Goal: Find specific page/section: Find specific page/section

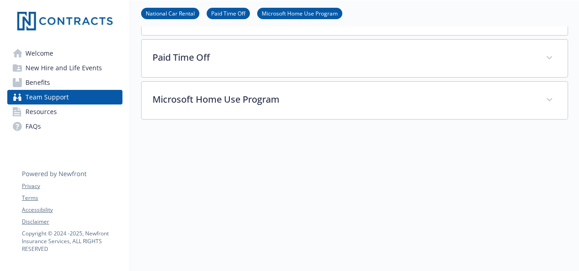
scroll to position [91, 0]
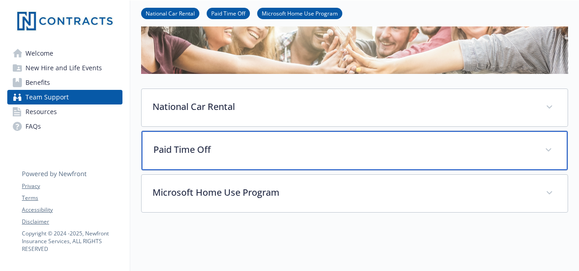
click at [548, 146] on span at bounding box center [549, 150] width 15 height 15
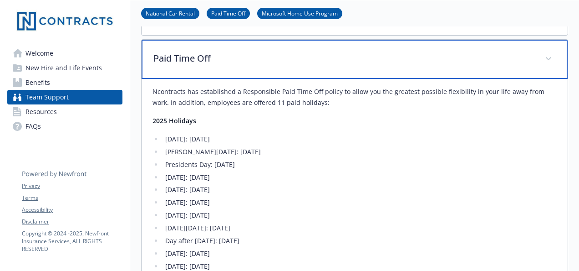
scroll to position [228, 0]
